Goal: Check status: Check status

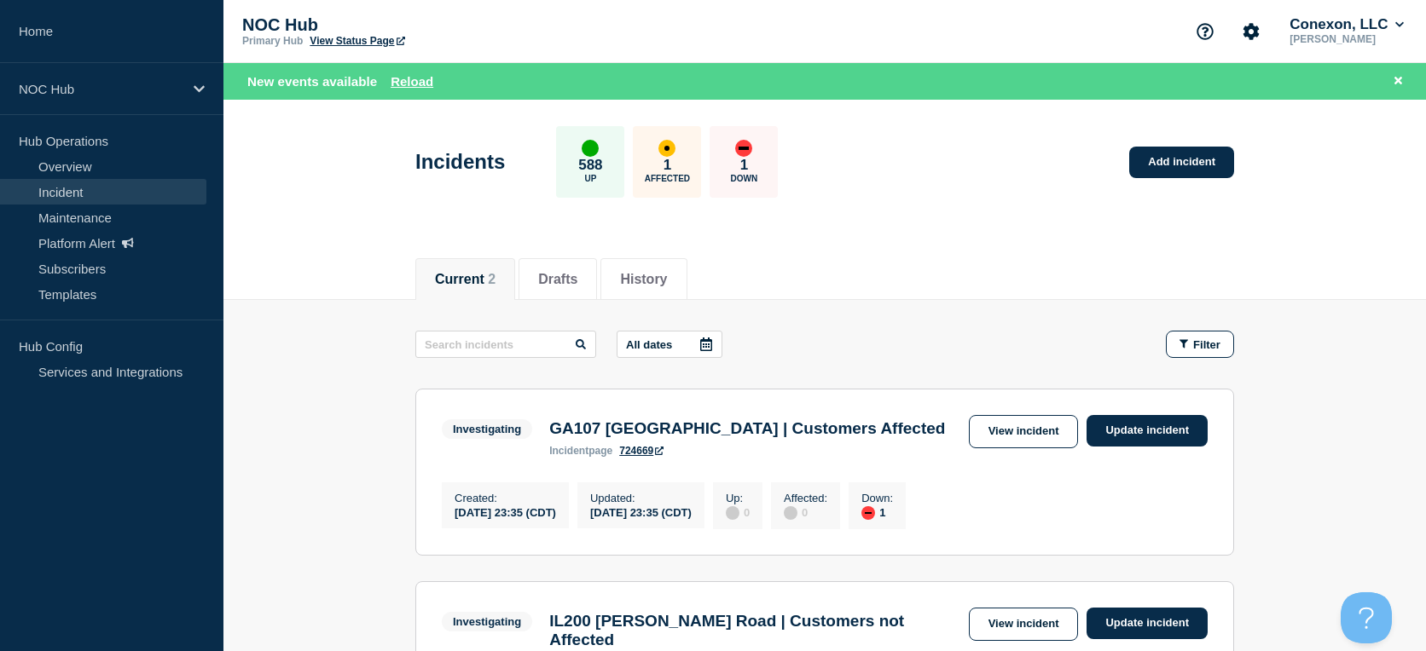
click at [402, 72] on div "New events available Reload" at bounding box center [827, 82] width 1161 height 20
click at [408, 76] on button "Reload" at bounding box center [411, 81] width 43 height 14
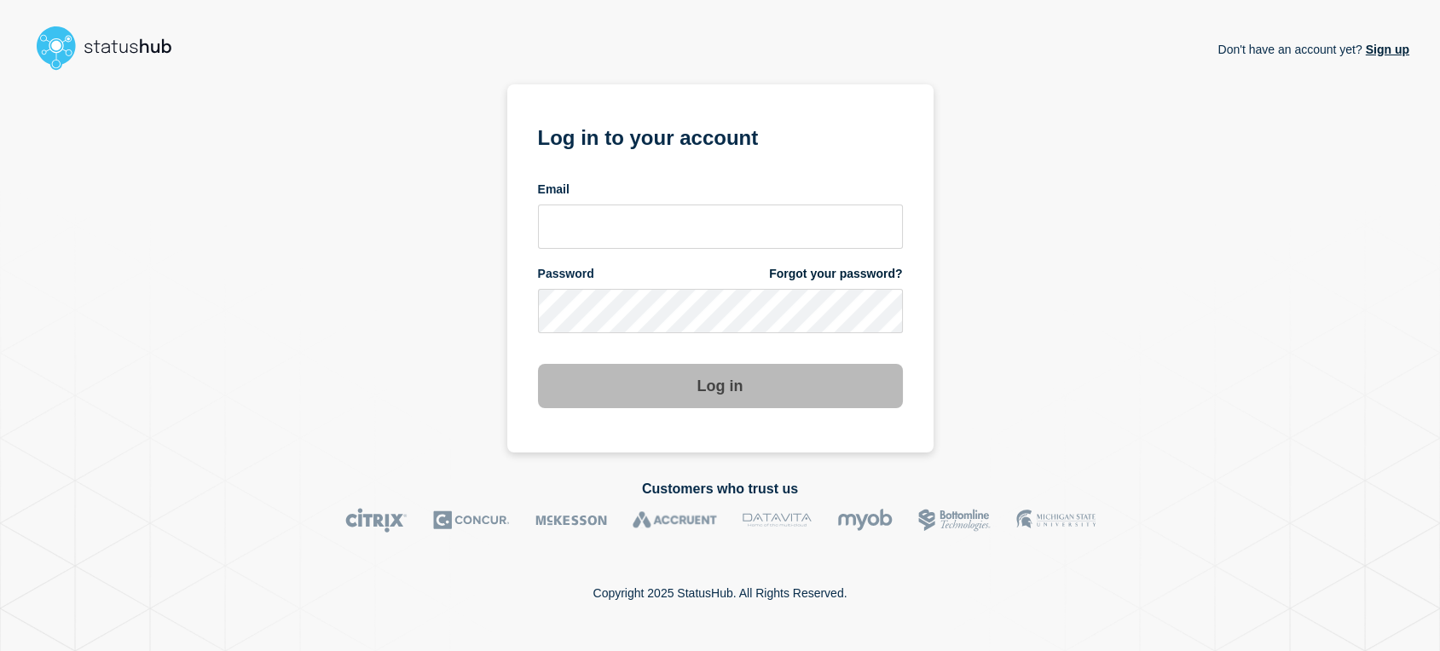
click at [622, 249] on form "Log in to your account Email Password Forgot your password? Log in" at bounding box center [720, 264] width 365 height 288
click at [617, 227] on input "email input" at bounding box center [720, 227] width 365 height 44
type input "[PERSON_NAME][EMAIL_ADDRESS][PERSON_NAME][DOMAIN_NAME]"
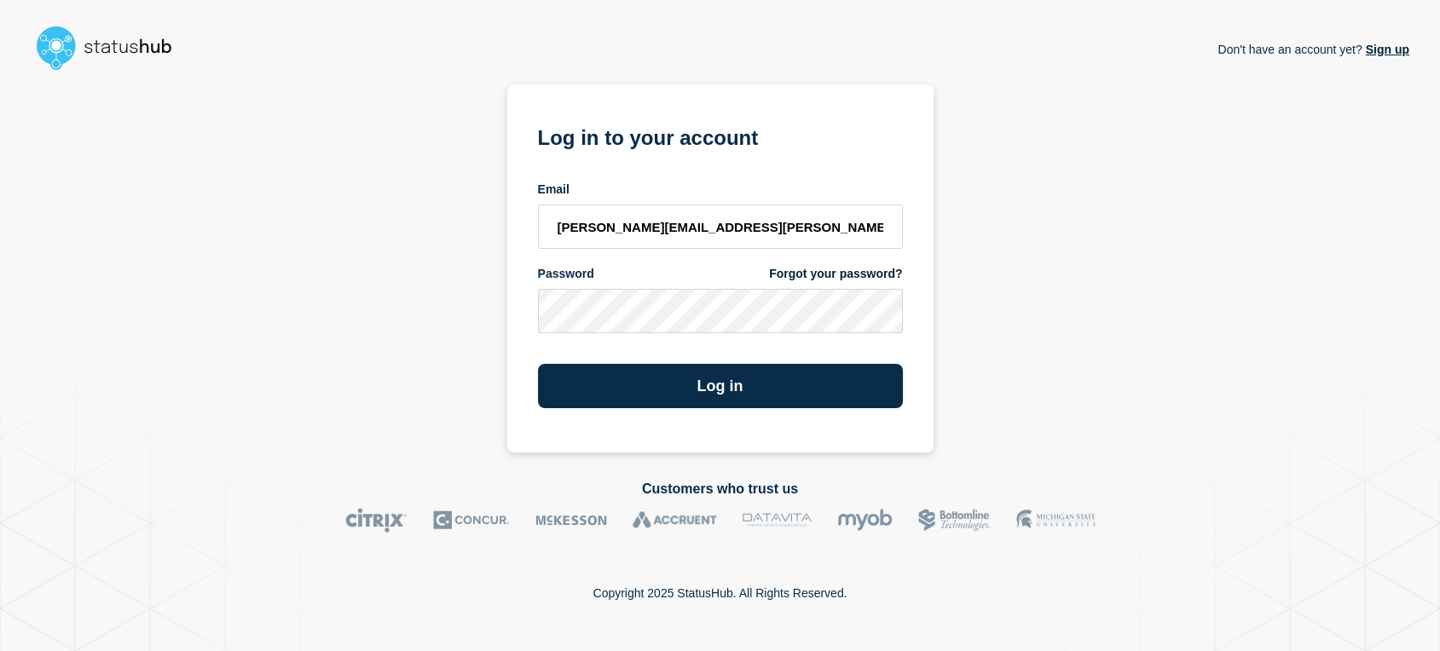
click at [538, 364] on button "Log in" at bounding box center [720, 386] width 365 height 44
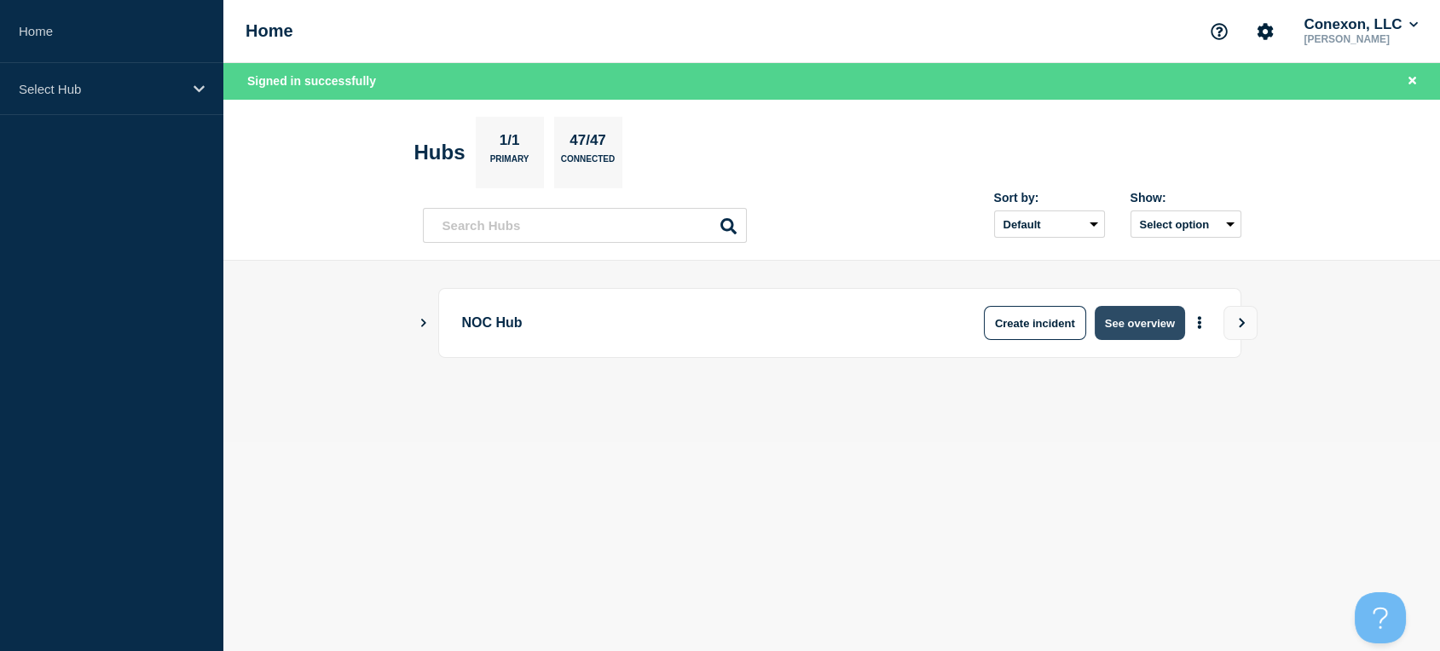
click at [1133, 321] on button "See overview" at bounding box center [1140, 323] width 90 height 34
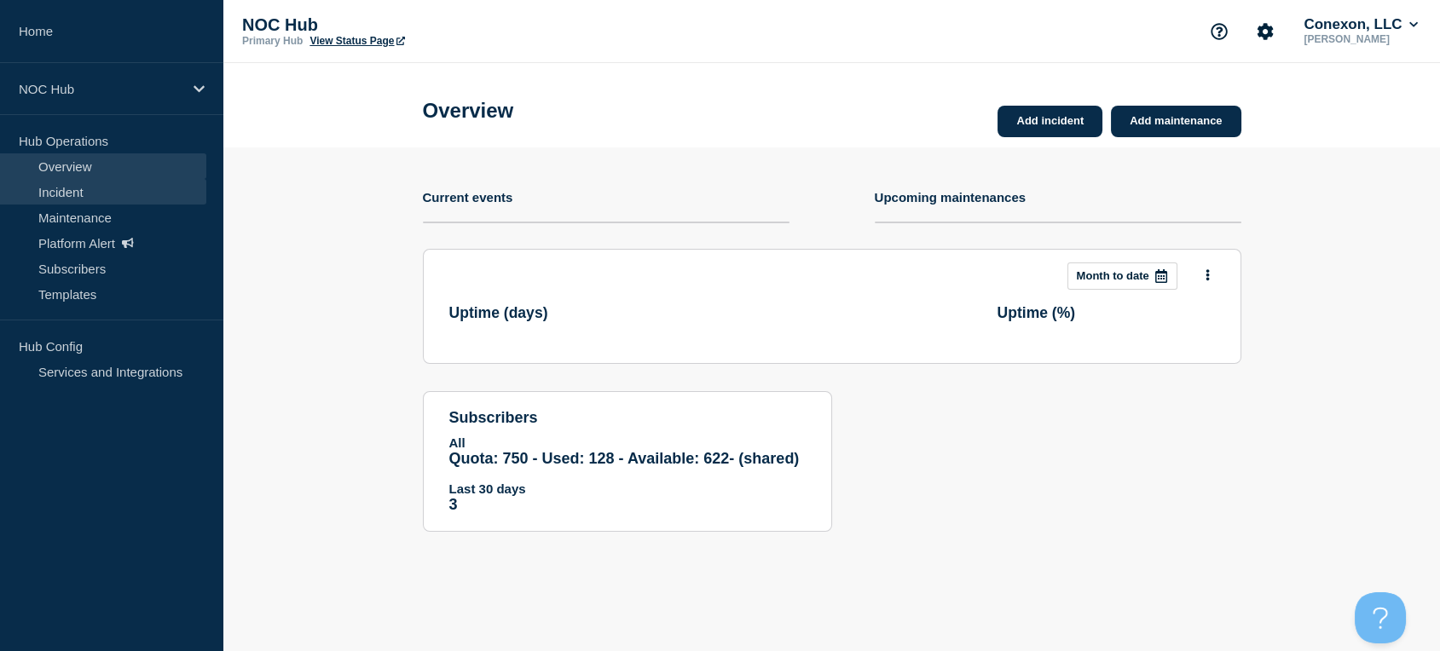
click at [61, 193] on link "Incident" at bounding box center [103, 192] width 206 height 26
